Goal: Task Accomplishment & Management: Manage account settings

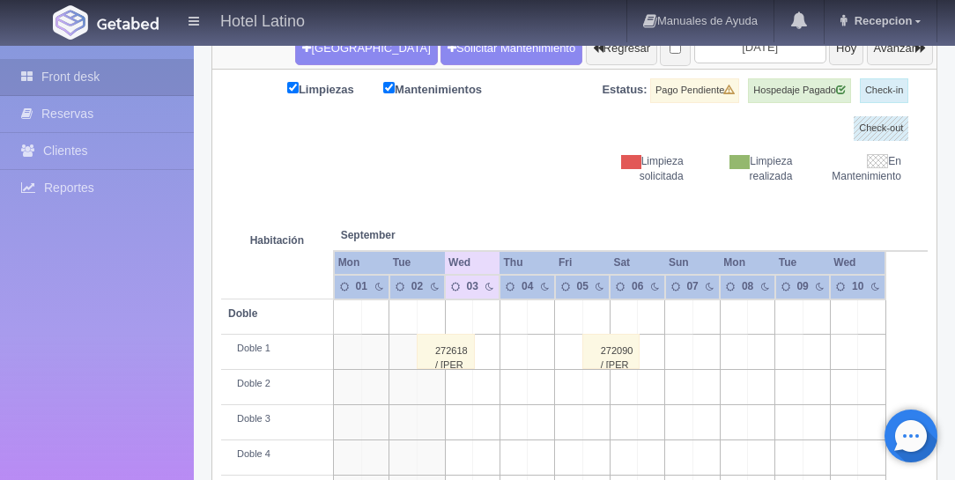
scroll to position [251, 0]
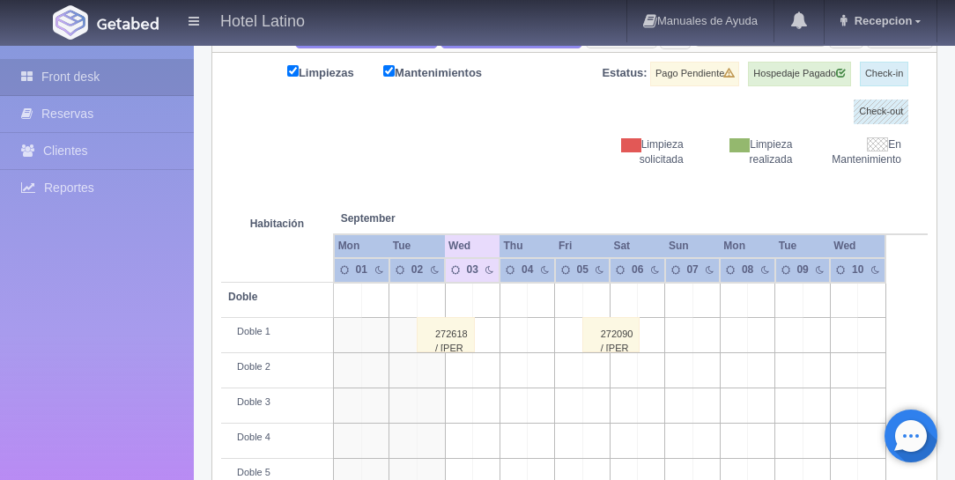
click at [449, 331] on div "272618 / rosa maria contreras" at bounding box center [446, 334] width 58 height 35
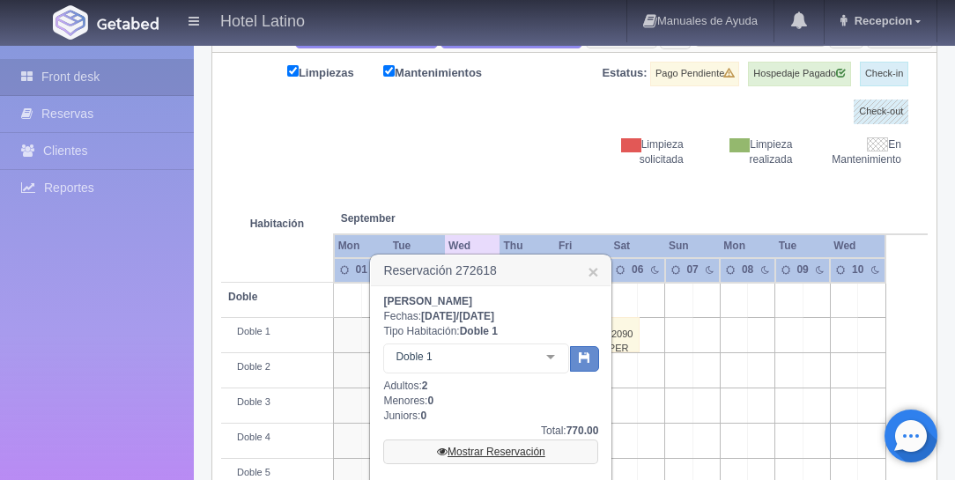
click at [469, 444] on link "Mostrar Reservación" at bounding box center [490, 452] width 215 height 25
click at [502, 449] on link "Mostrar Reservación" at bounding box center [490, 452] width 215 height 25
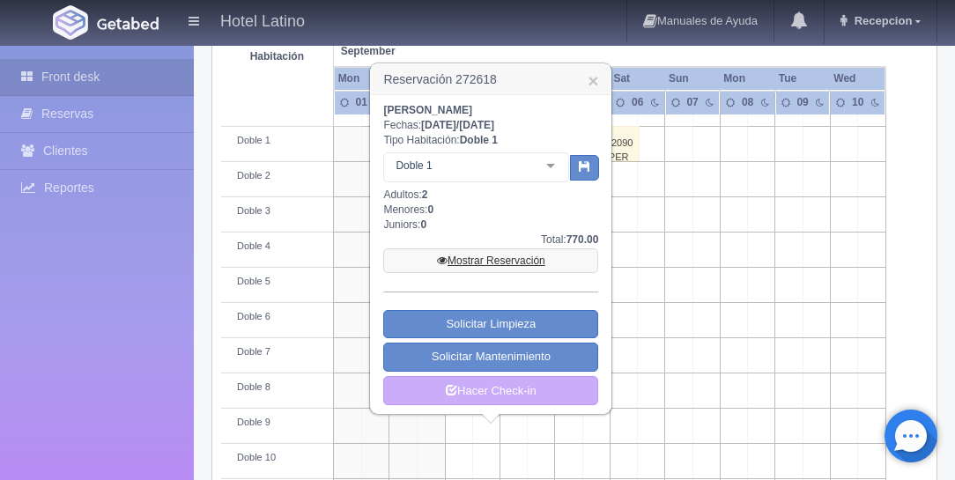
scroll to position [453, 0]
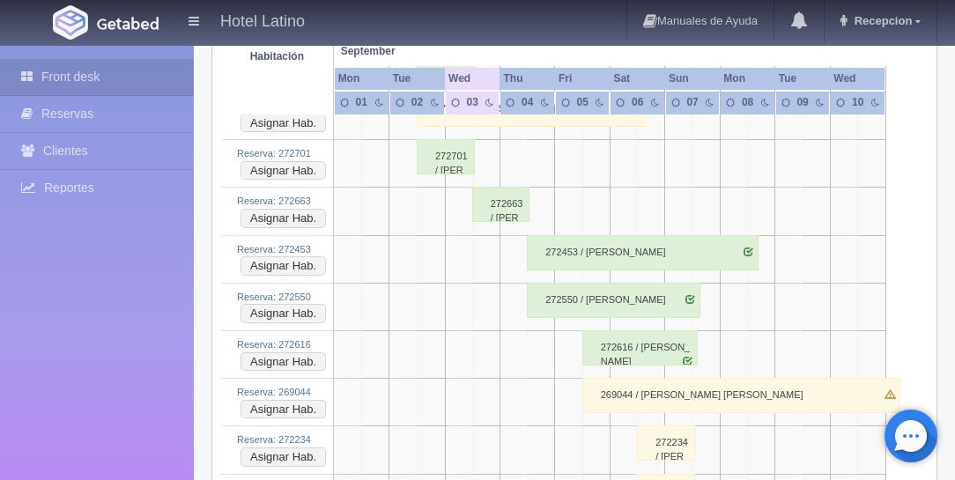
scroll to position [2969, 0]
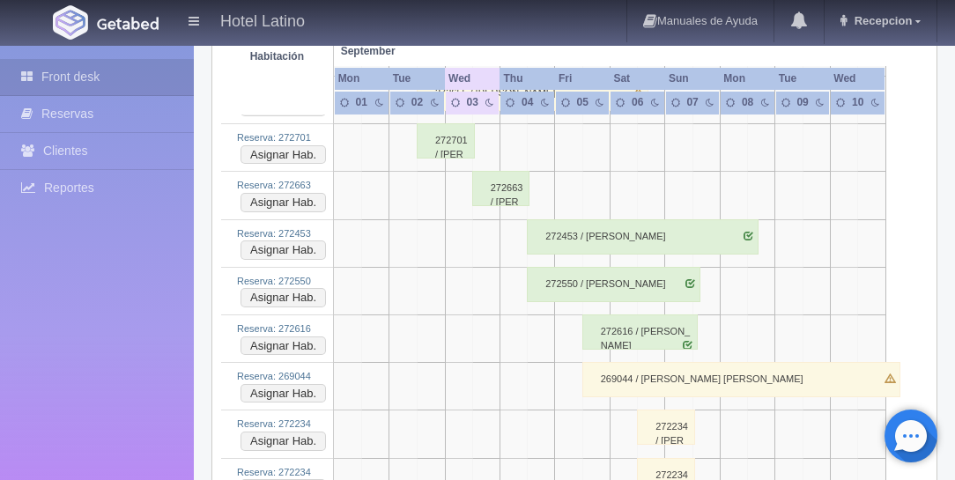
click at [496, 171] on div "272663 / Bibrieshca Cortes" at bounding box center [501, 188] width 58 height 35
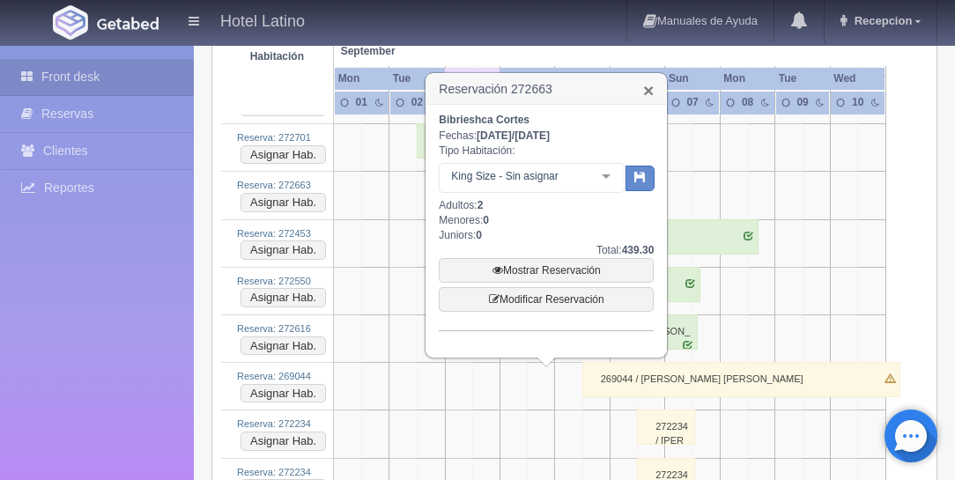
click at [643, 88] on link "×" at bounding box center [648, 90] width 11 height 18
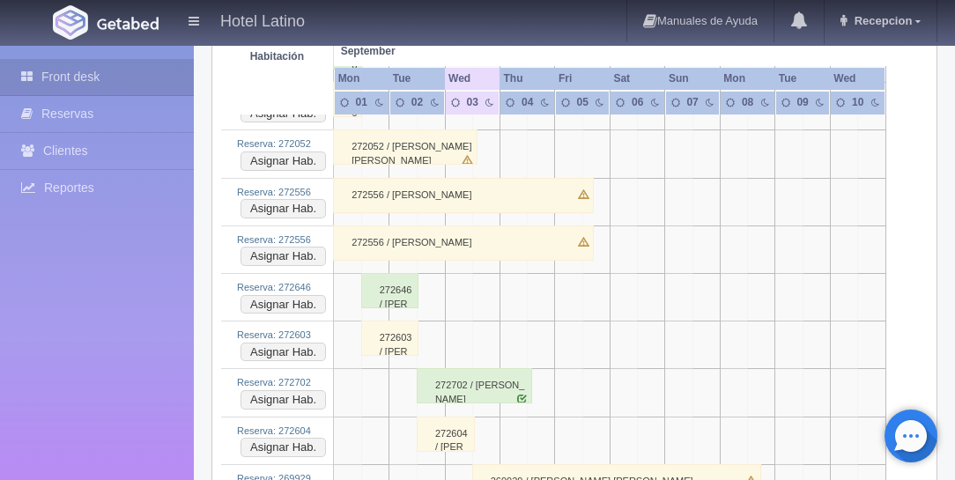
scroll to position [3718, 0]
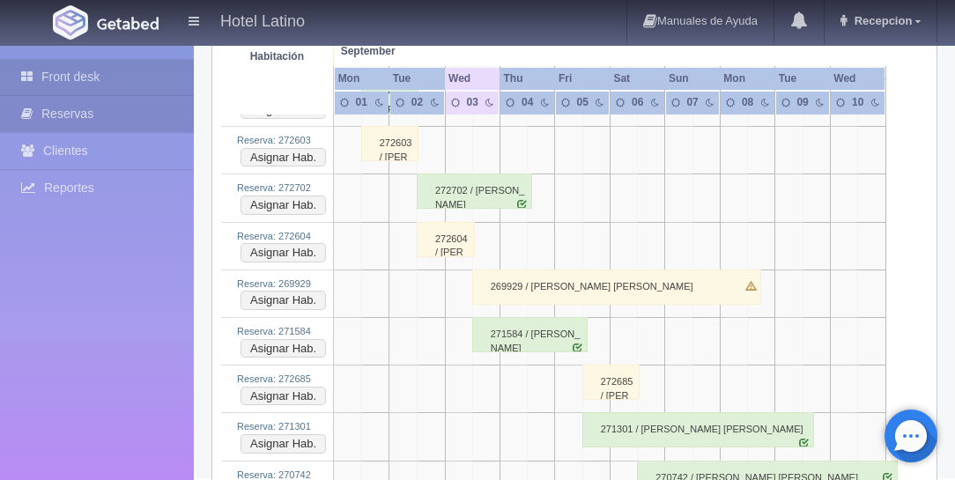
click at [103, 108] on link "Reservas" at bounding box center [97, 114] width 194 height 36
click at [60, 117] on link "Reservas" at bounding box center [97, 114] width 194 height 36
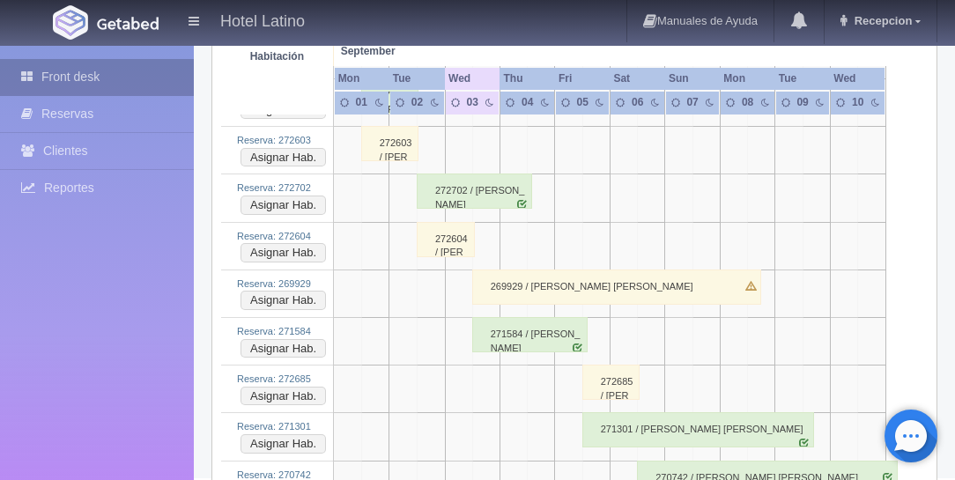
click at [58, 75] on link "Front desk" at bounding box center [97, 77] width 194 height 36
click at [58, 74] on link "Front desk" at bounding box center [97, 77] width 194 height 36
